Goal: Information Seeking & Learning: Learn about a topic

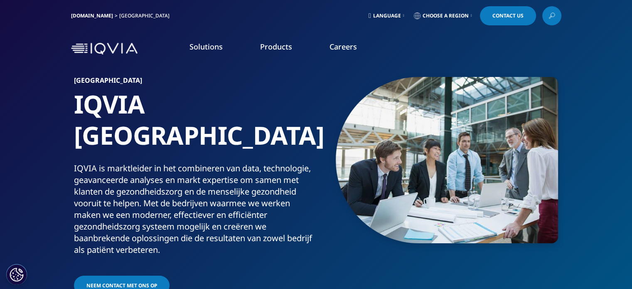
click at [107, 48] on img at bounding box center [104, 49] width 66 height 12
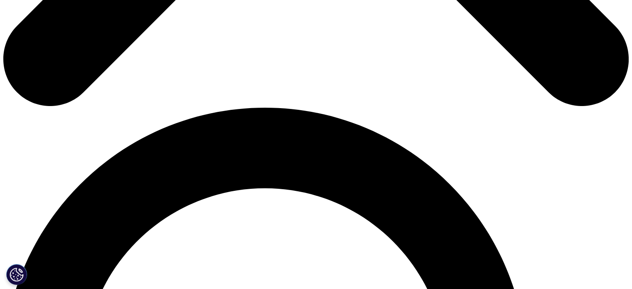
scroll to position [540, 0]
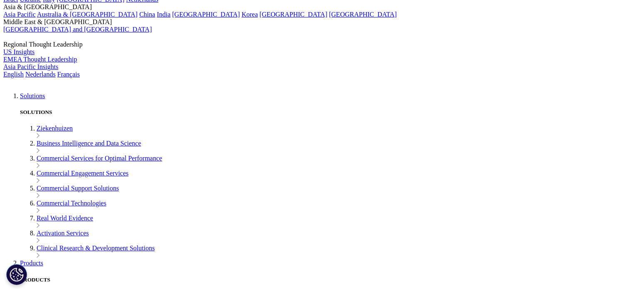
scroll to position [0, 0]
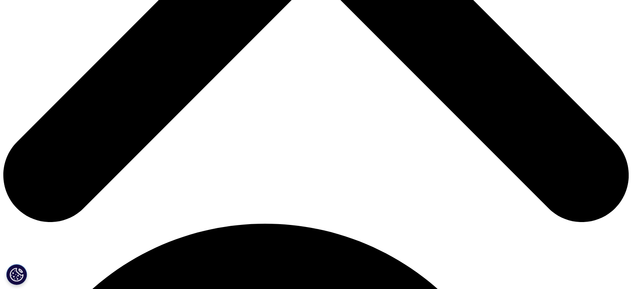
scroll to position [457, 0]
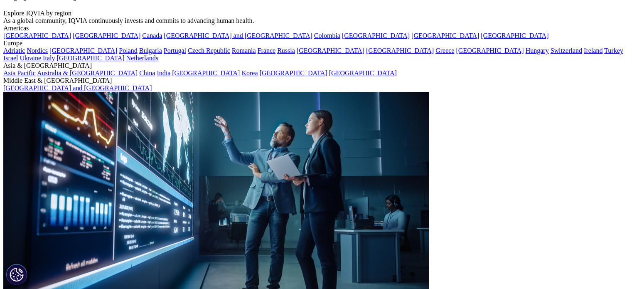
scroll to position [0, 0]
